Goal: Use online tool/utility: Utilize a website feature to perform a specific function

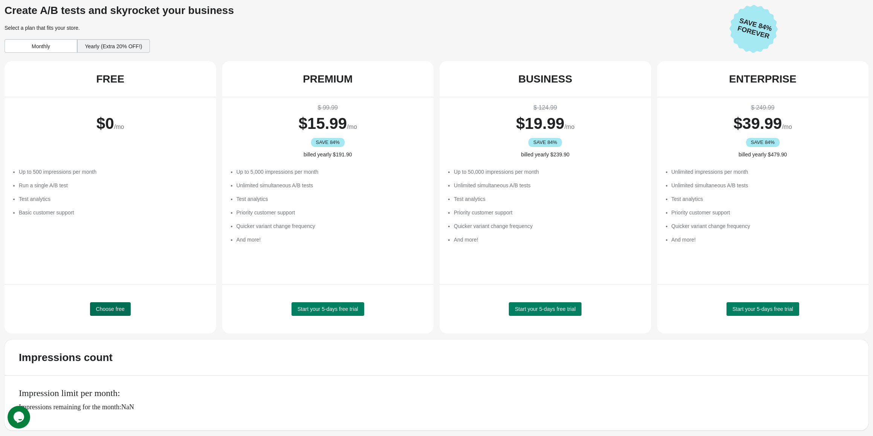
click at [107, 306] on span "Choose free" at bounding box center [110, 309] width 29 height 6
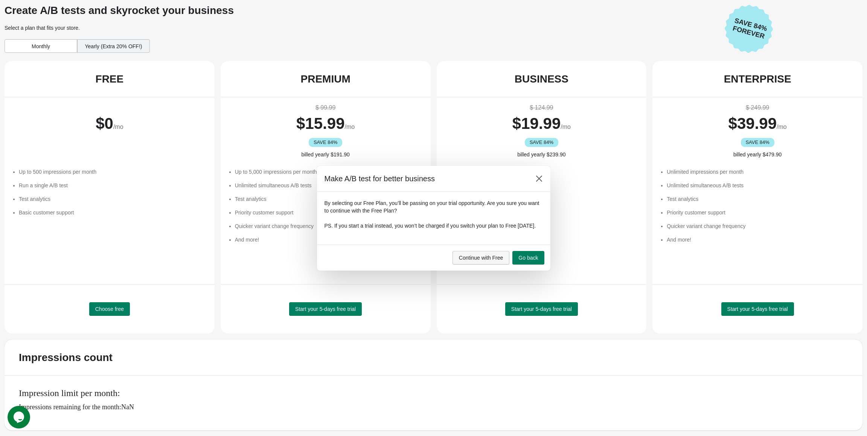
click at [467, 261] on span "Continue with Free" at bounding box center [481, 258] width 44 height 6
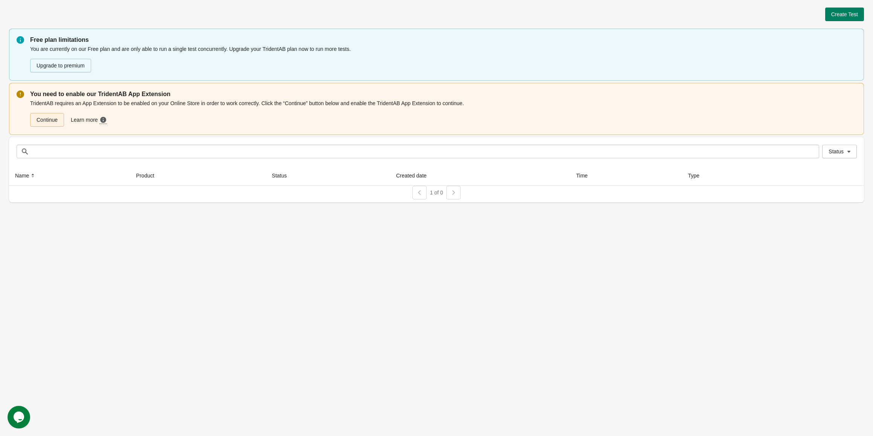
click at [51, 122] on link "Continue" at bounding box center [47, 120] width 34 height 14
click at [829, 18] on button "Create Test" at bounding box center [844, 15] width 39 height 14
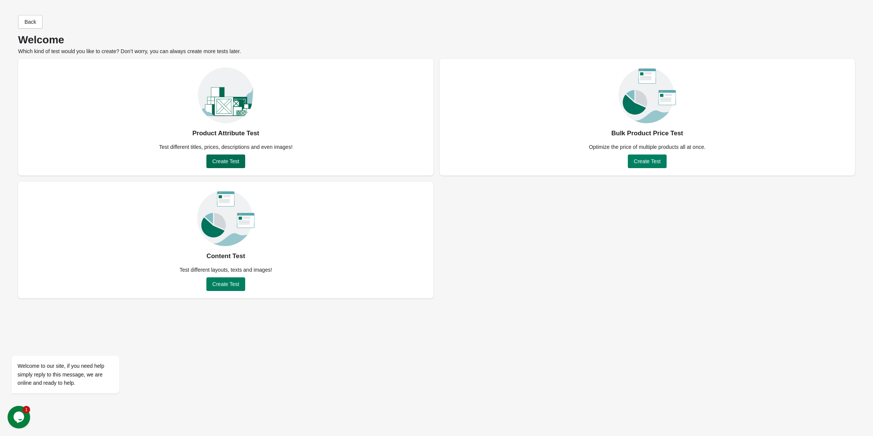
click at [217, 162] on span "Create Test" at bounding box center [225, 161] width 27 height 6
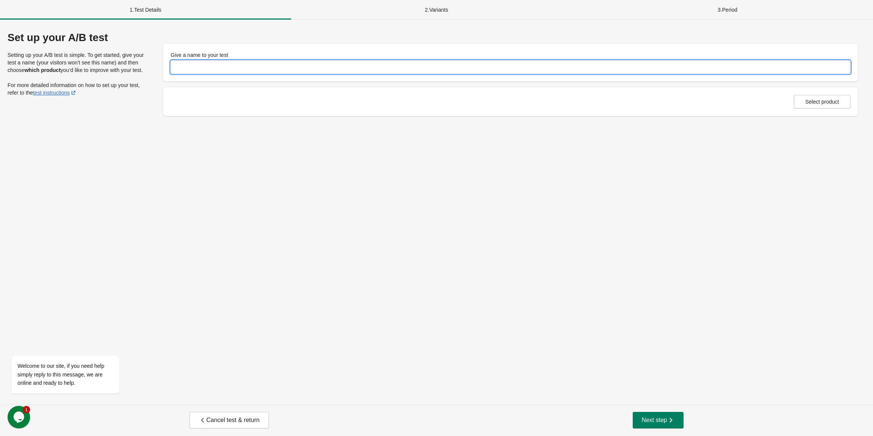
click at [229, 69] on input "Give a name to your test" at bounding box center [511, 67] width 680 height 14
type input "**********"
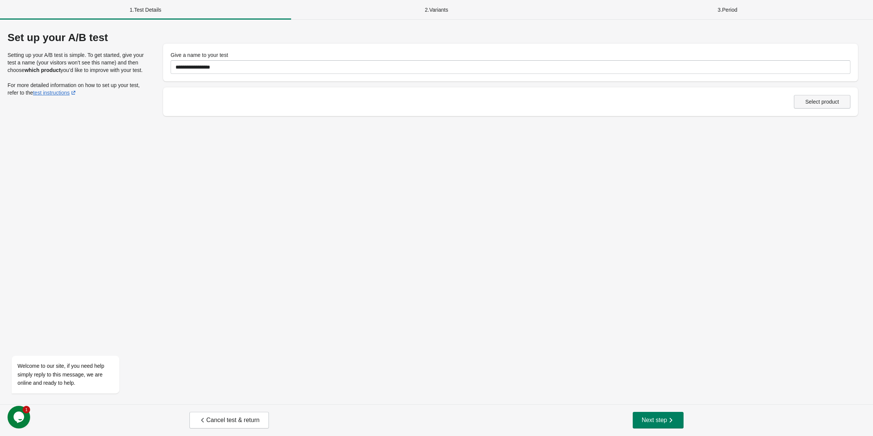
click at [811, 102] on span "Select product" at bounding box center [822, 102] width 34 height 6
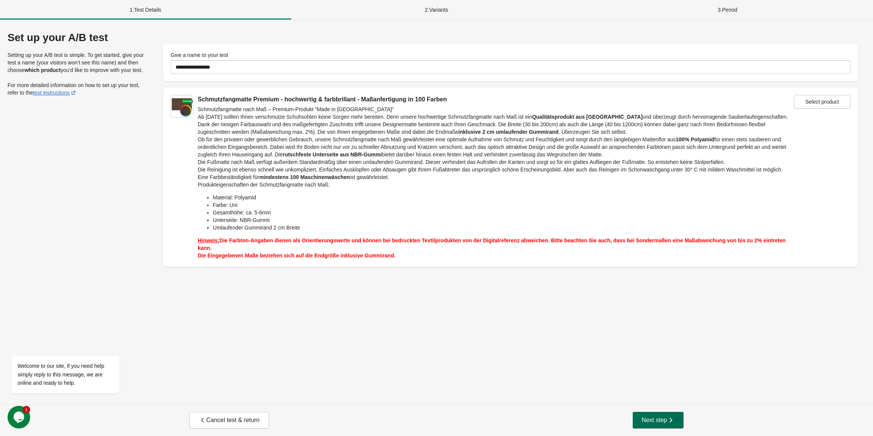
click at [661, 412] on button "Next step" at bounding box center [658, 420] width 51 height 17
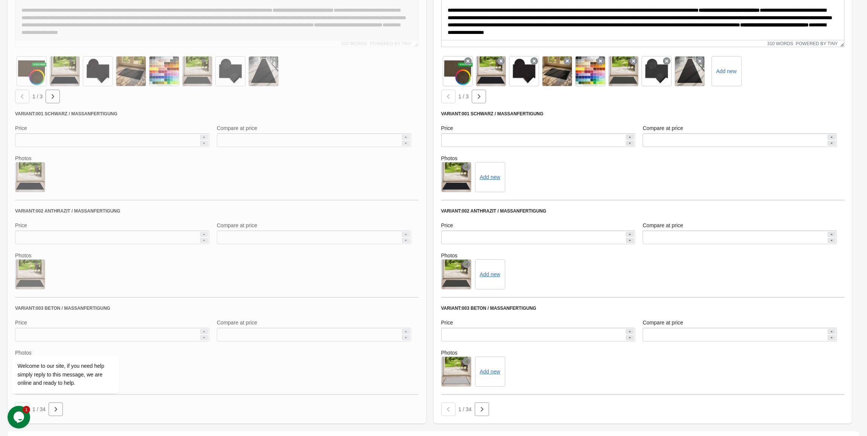
scroll to position [450, 0]
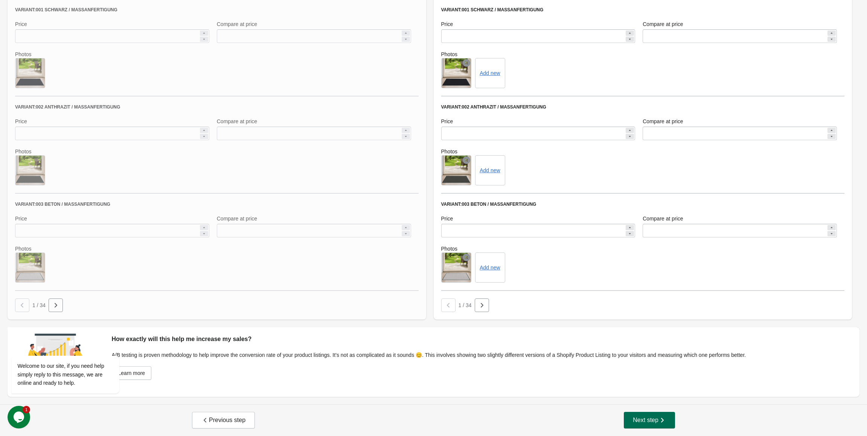
click at [654, 420] on span "Next step" at bounding box center [649, 420] width 33 height 8
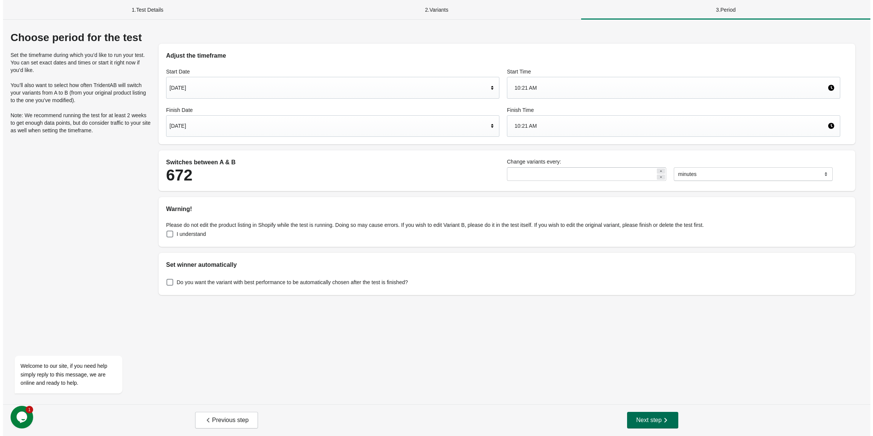
scroll to position [0, 0]
click at [167, 235] on span at bounding box center [166, 233] width 7 height 7
click at [643, 417] on span "Next step" at bounding box center [653, 420] width 33 height 8
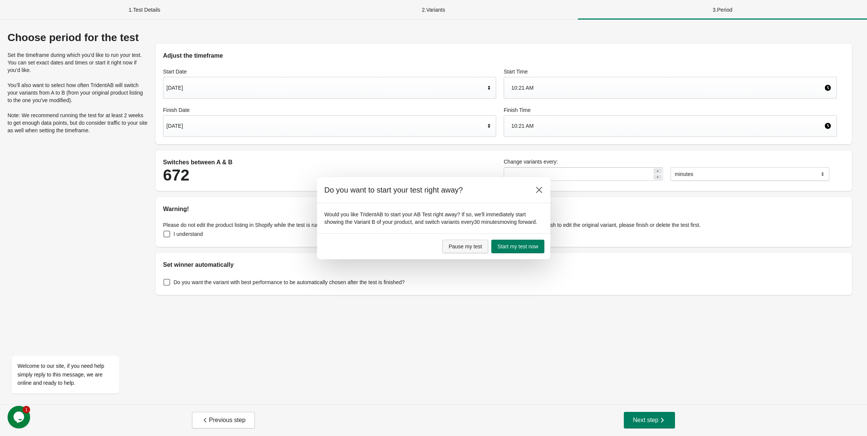
click at [466, 241] on button "Pause my test" at bounding box center [465, 246] width 46 height 14
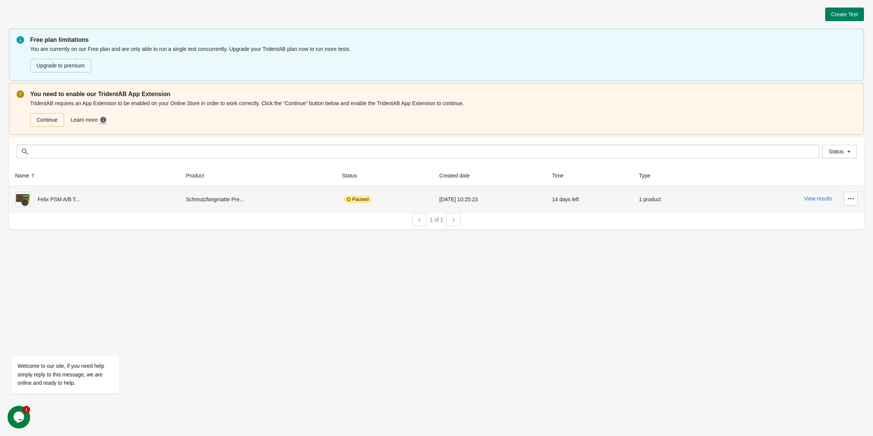
click at [125, 203] on div "Felix PSM A/B T..." at bounding box center [94, 199] width 159 height 15
click at [849, 201] on icon "button" at bounding box center [851, 199] width 8 height 8
click at [824, 221] on span "Delete" at bounding box center [829, 218] width 45 height 8
click at [824, 216] on span "Delete" at bounding box center [829, 218] width 45 height 8
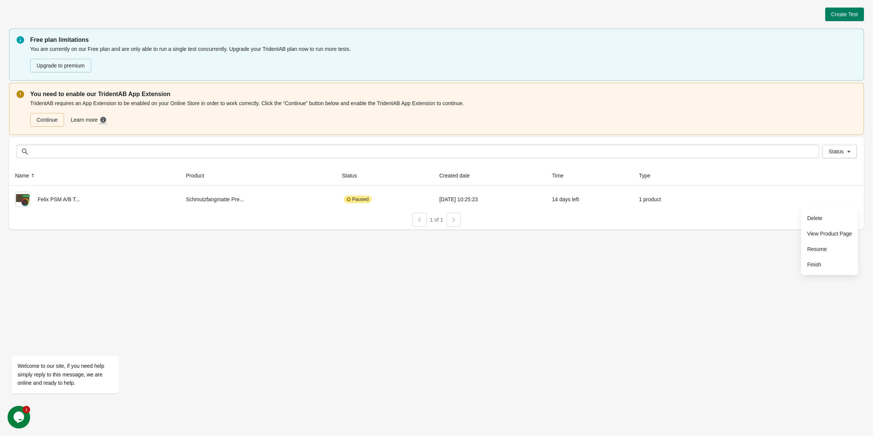
click at [677, 315] on div "Create Test Free plan limitations You are currently on our Free plan and are on…" at bounding box center [436, 218] width 873 height 436
click at [36, 121] on link "Continue" at bounding box center [47, 120] width 34 height 14
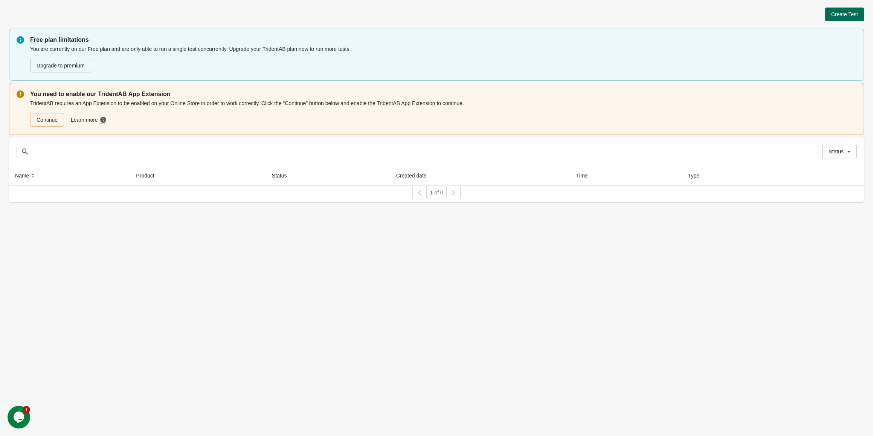
click at [831, 15] on button "Create Test" at bounding box center [844, 15] width 39 height 14
